Goal: Information Seeking & Learning: Find specific fact

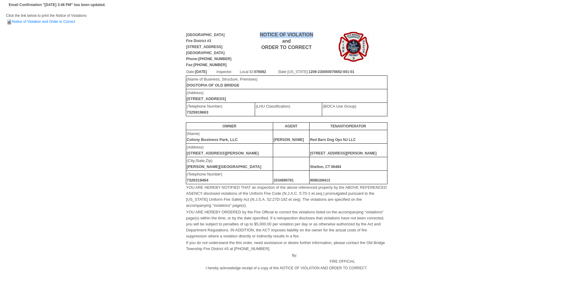
drag, startPoint x: 313, startPoint y: 33, endPoint x: 260, endPoint y: 35, distance: 53.2
click at [260, 35] on td "NOTICE OF VIOLATION and ORDER TO CORRECT" at bounding box center [286, 50] width 67 height 37
copy b "NOTICE OF VIOLATION"
